Goal: Transaction & Acquisition: Purchase product/service

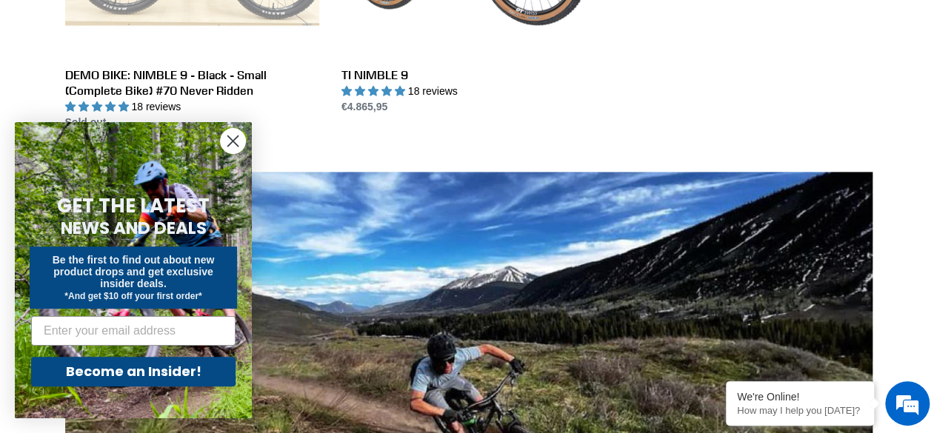
scroll to position [977, 0]
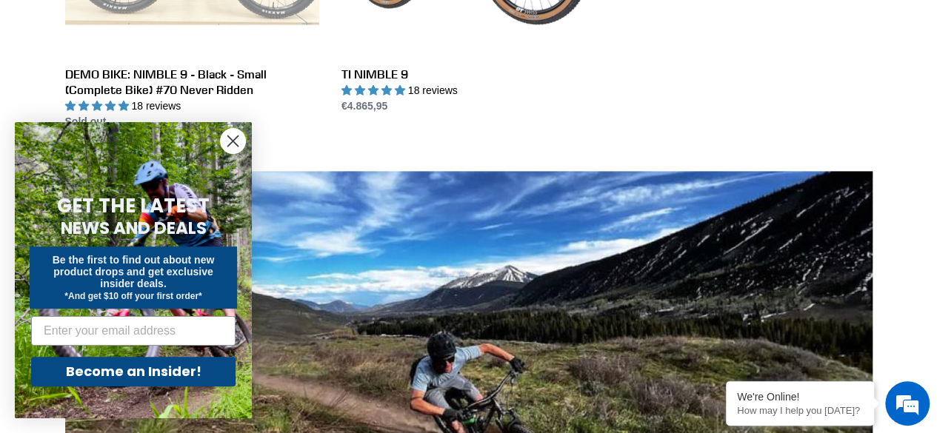
click at [232, 135] on circle "Close dialog" at bounding box center [233, 141] width 24 height 24
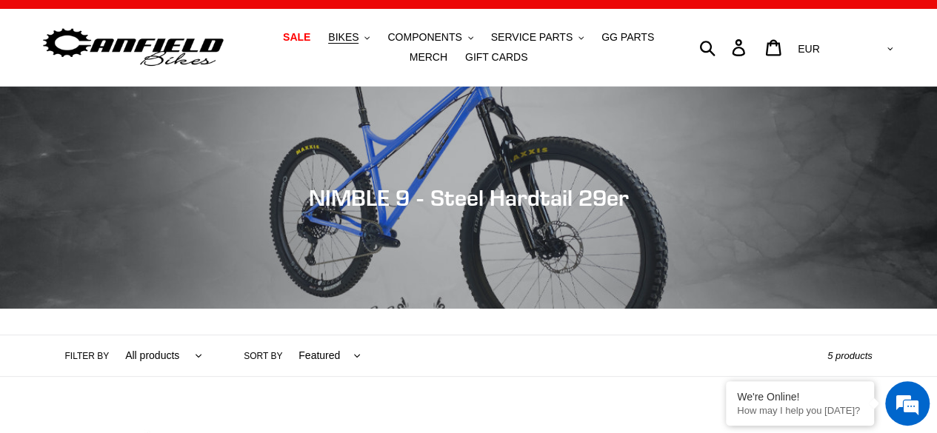
scroll to position [21, 0]
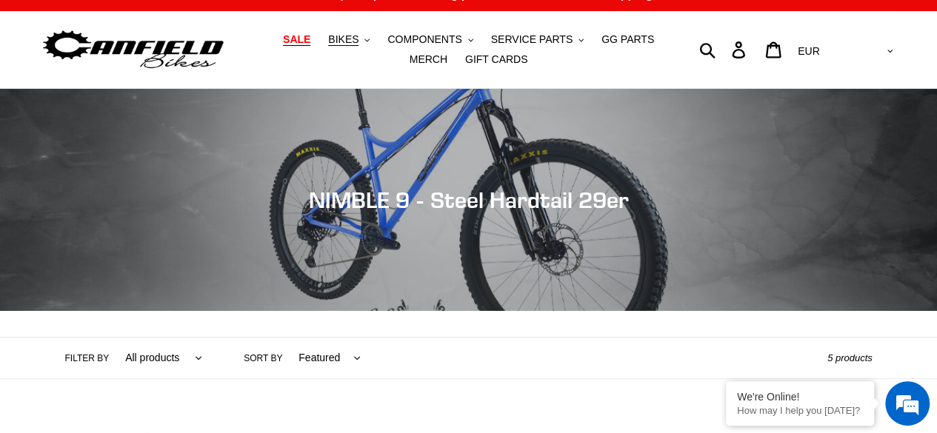
click at [283, 39] on span "SALE" at bounding box center [296, 39] width 27 height 13
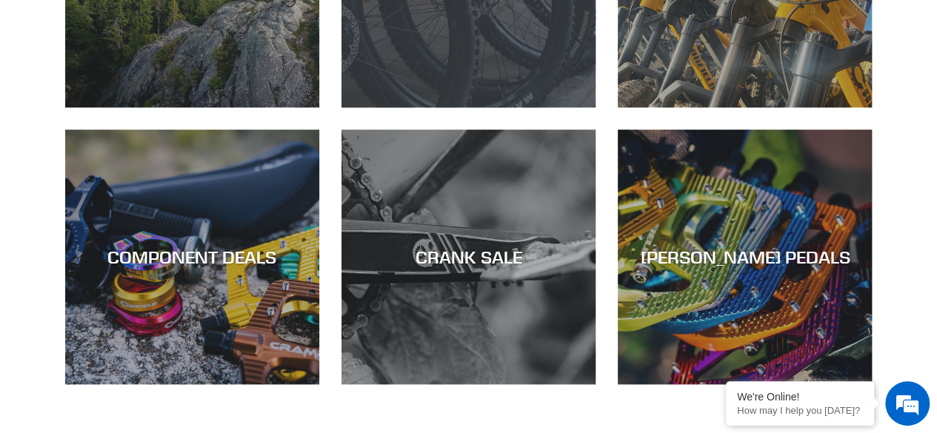
scroll to position [624, 0]
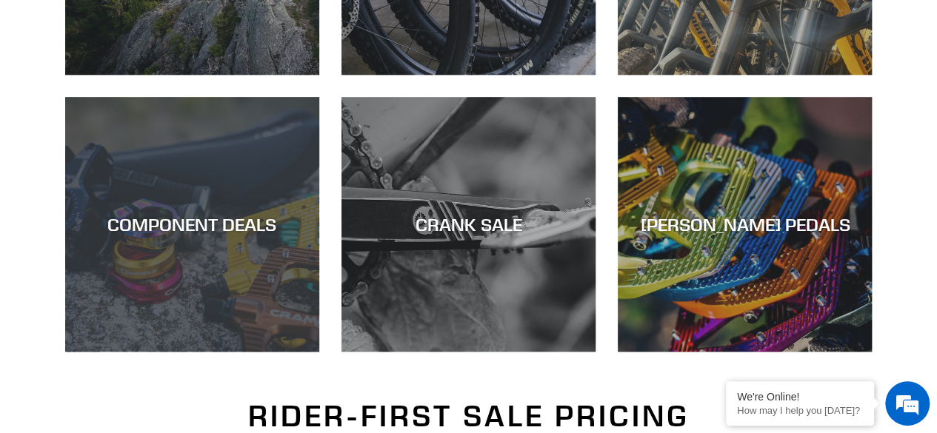
click at [247, 352] on div "COMPONENT DEALS" at bounding box center [192, 352] width 254 height 0
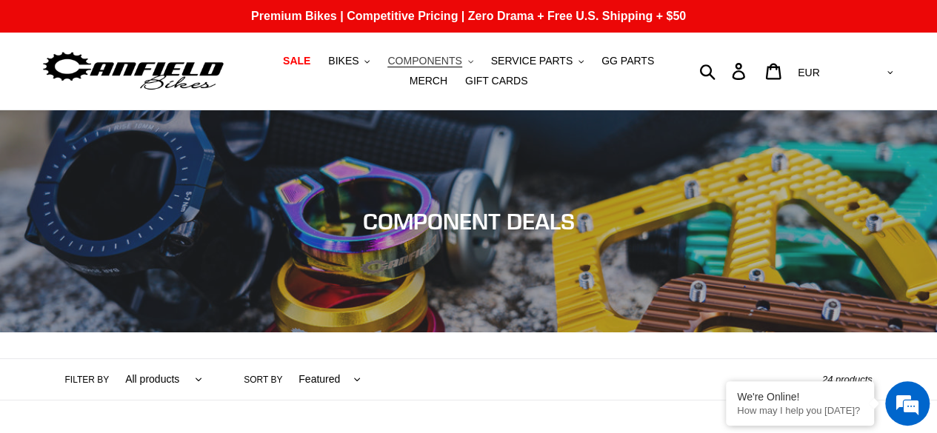
click at [413, 55] on span "COMPONENTS" at bounding box center [424, 61] width 74 height 13
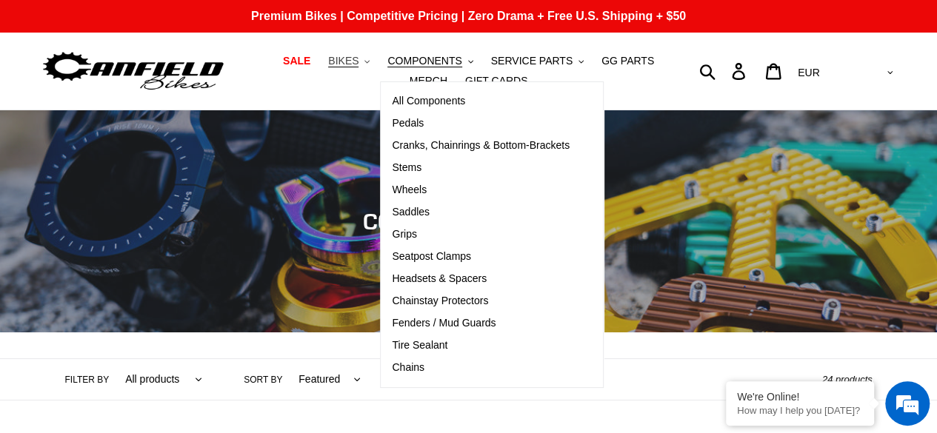
click at [327, 52] on button "BIKES .cls-1{fill:#231f20}" at bounding box center [349, 61] width 56 height 20
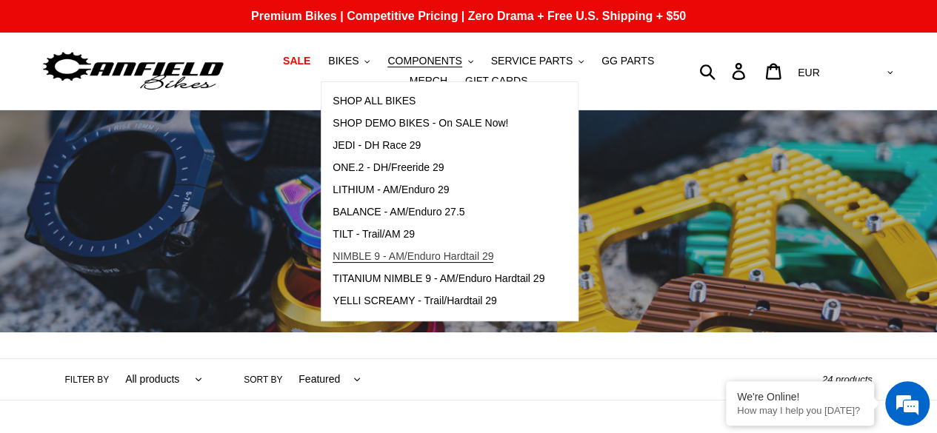
click at [379, 258] on span "NIMBLE 9 - AM/Enduro Hardtail 29" at bounding box center [412, 256] width 161 height 13
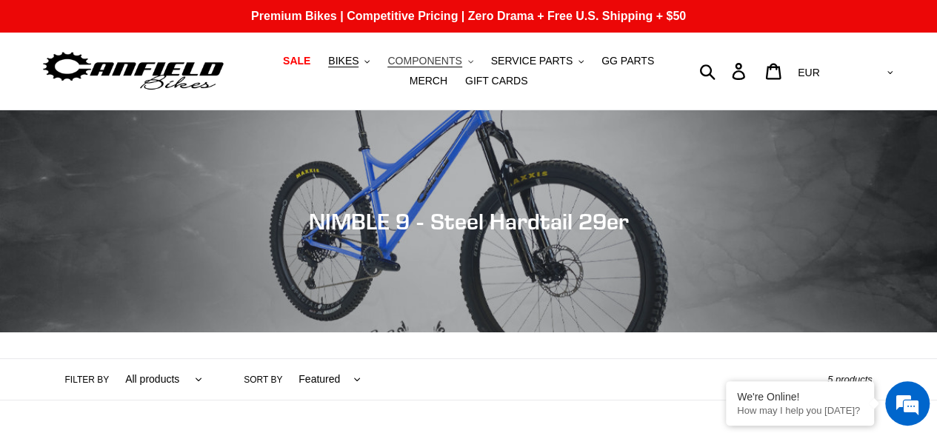
click at [424, 60] on span "COMPONENTS" at bounding box center [424, 61] width 74 height 13
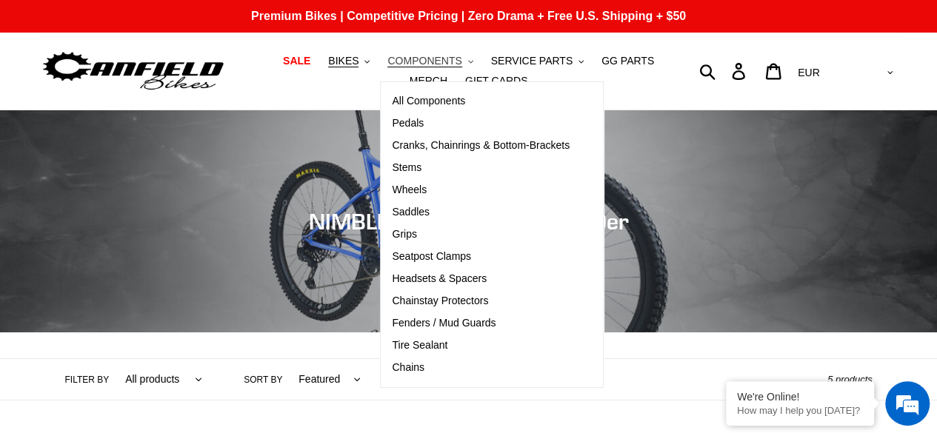
scroll to position [395, 0]
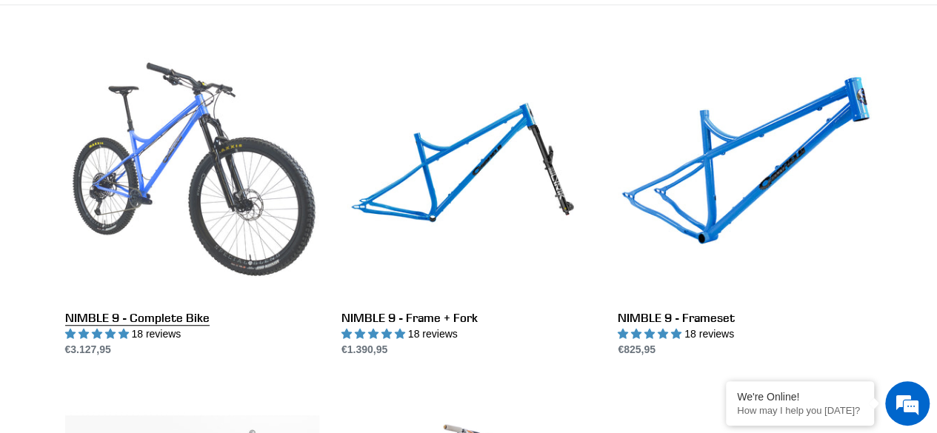
click at [189, 235] on link "NIMBLE 9 - Complete Bike" at bounding box center [192, 202] width 254 height 312
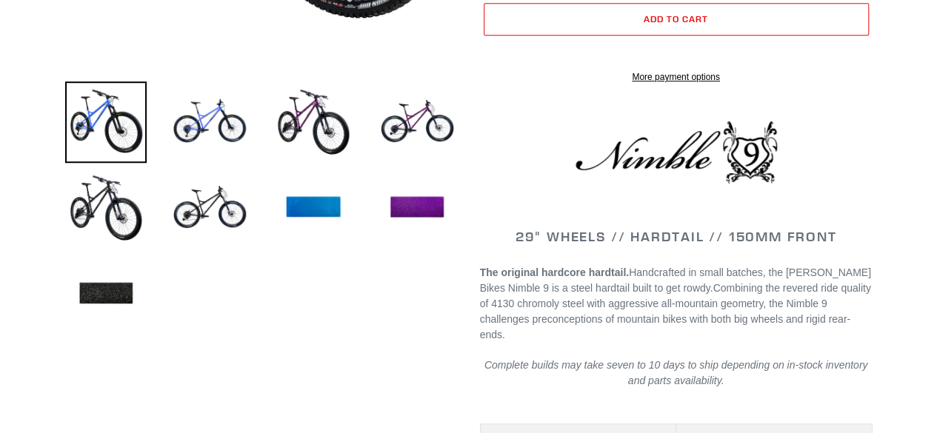
scroll to position [486, 0]
select select "highest-rating"
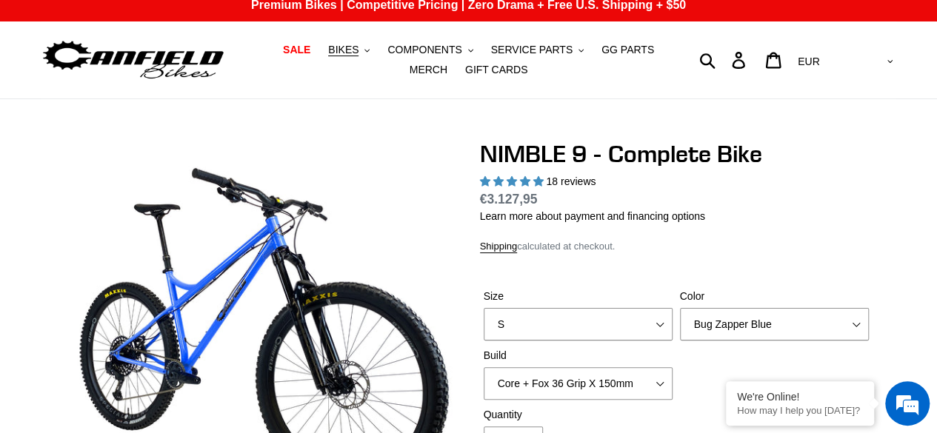
scroll to position [0, 0]
